Goal: Task Accomplishment & Management: Use online tool/utility

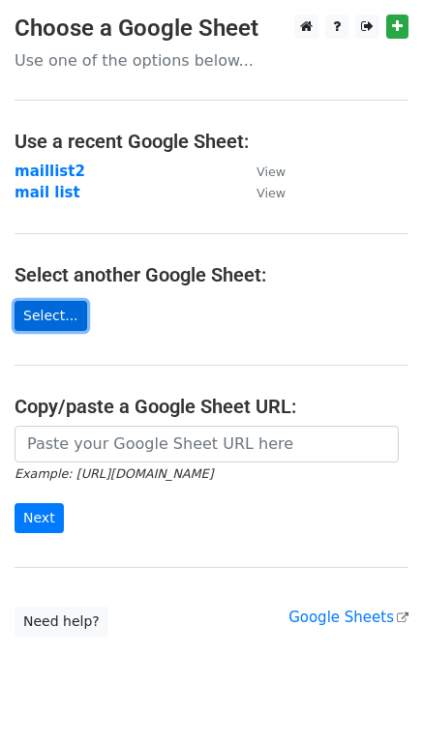
click at [55, 318] on link "Select..." at bounding box center [51, 316] width 73 height 30
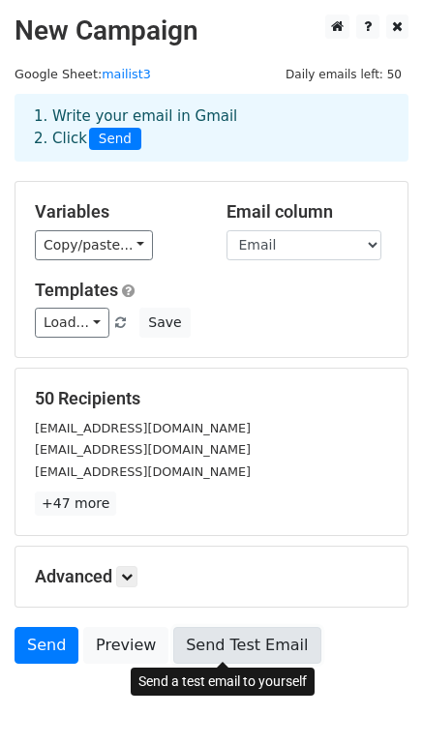
click at [208, 640] on link "Send Test Email" at bounding box center [246, 645] width 147 height 37
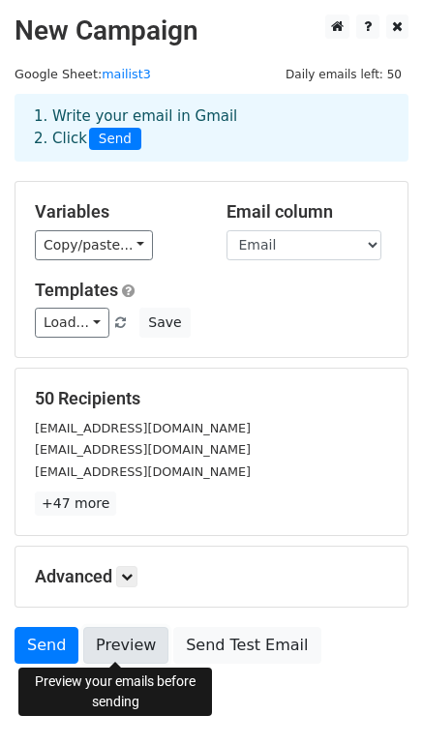
click at [124, 649] on link "Preview" at bounding box center [125, 645] width 85 height 37
click at [122, 648] on link "Preview" at bounding box center [125, 645] width 85 height 37
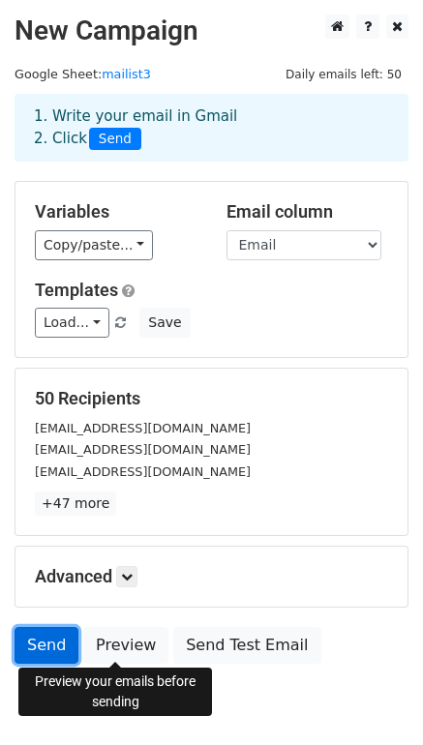
click at [43, 642] on link "Send" at bounding box center [47, 645] width 64 height 37
